Goal: Transaction & Acquisition: Purchase product/service

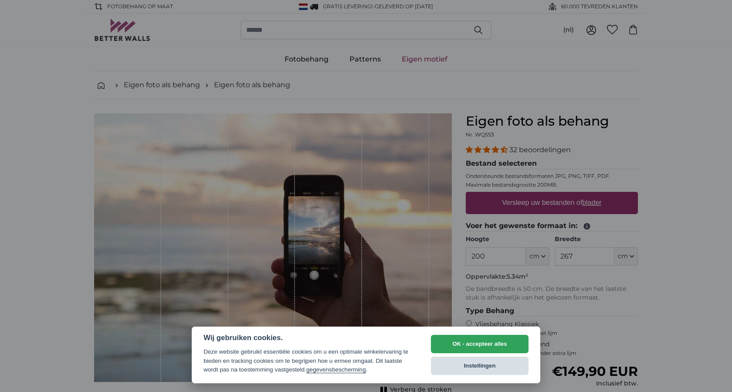
click at [482, 366] on button "Instellingen" at bounding box center [480, 365] width 98 height 18
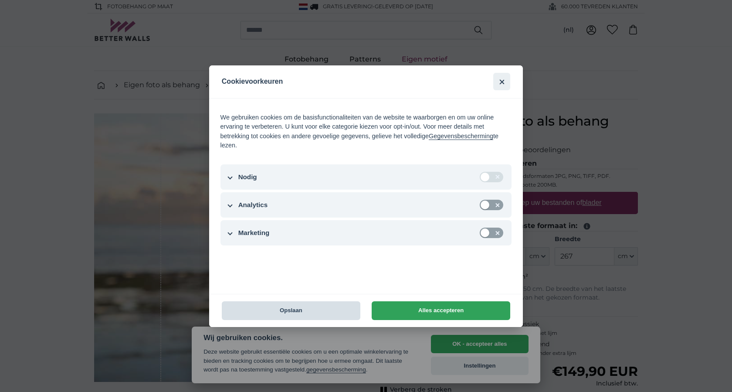
click at [313, 307] on button "Opslaan" at bounding box center [291, 310] width 139 height 19
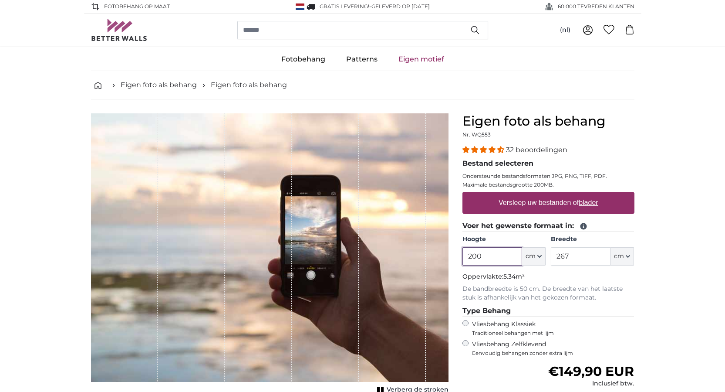
scroll to position [87, 0]
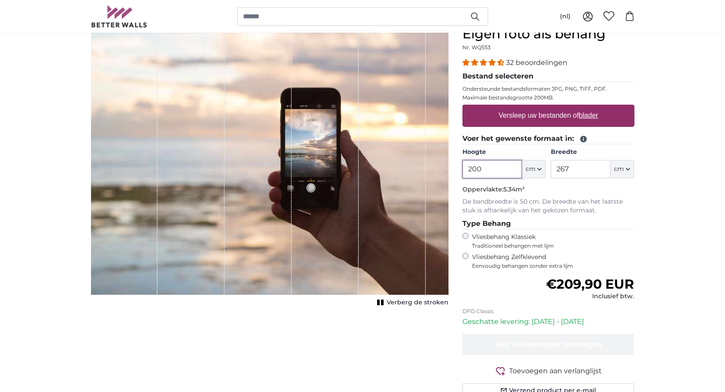
drag, startPoint x: 496, startPoint y: 144, endPoint x: 460, endPoint y: 144, distance: 35.7
click at [460, 144] on div "Eigen foto als behang Nr. WQ553 32 beoordelingen Bestand selecteren Ondersteund…" at bounding box center [549, 222] width 186 height 393
type input "100"
type input "120"
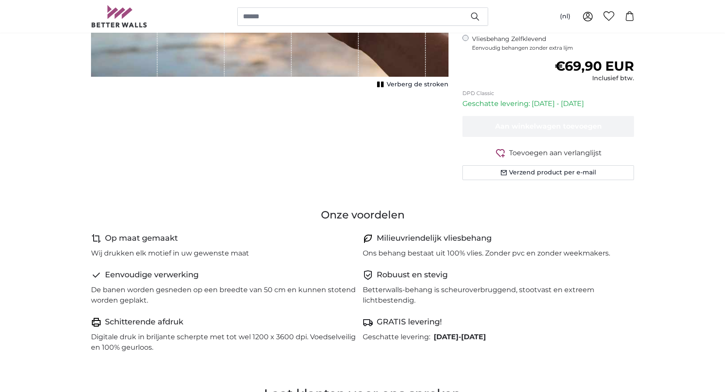
scroll to position [44, 0]
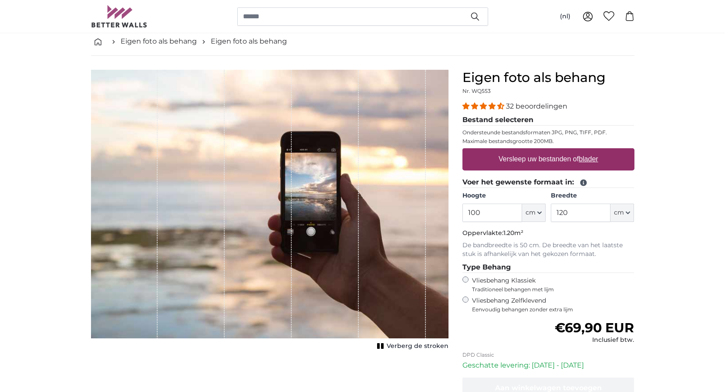
drag, startPoint x: 288, startPoint y: 146, endPoint x: 294, endPoint y: 136, distance: 11.5
